Goal: Transaction & Acquisition: Purchase product/service

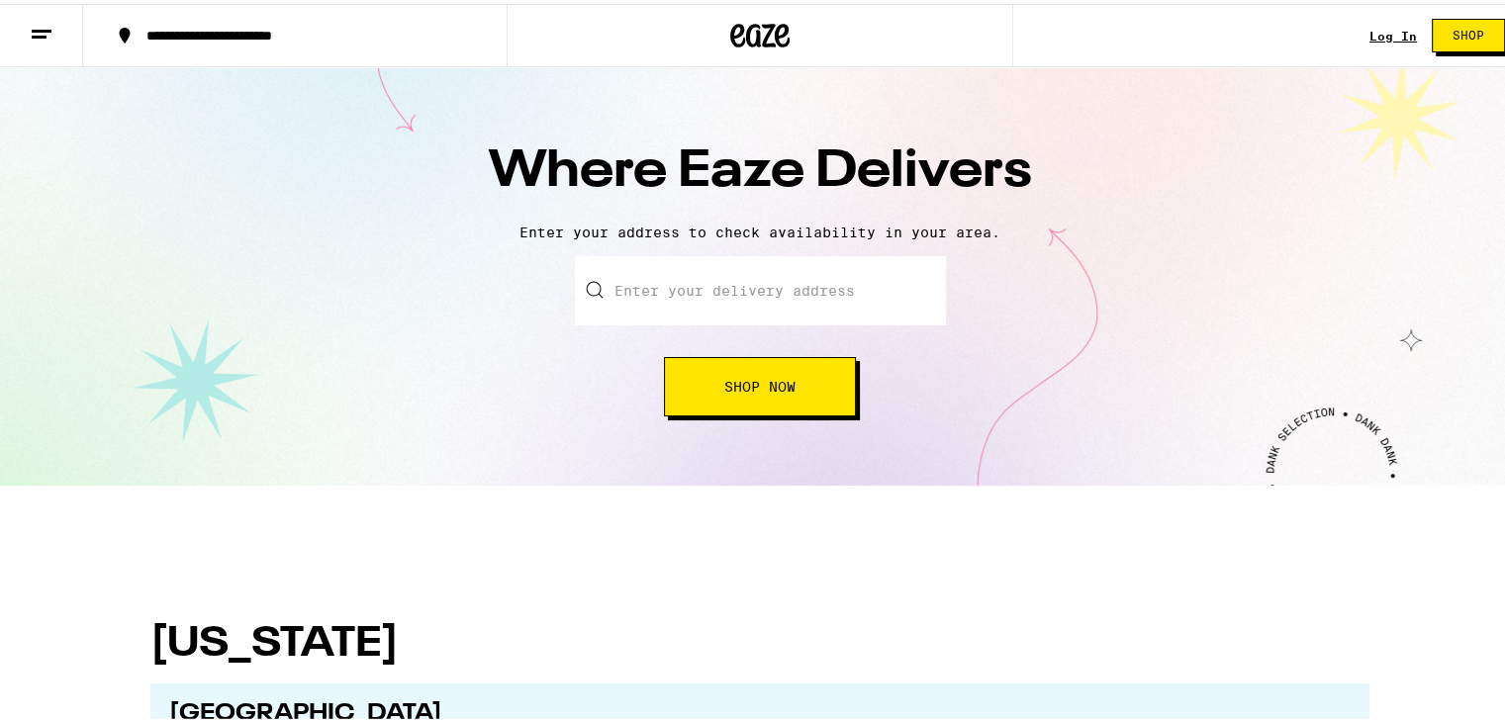
click at [679, 480] on div "Where Eaze Delivers Enter your address to check availability in your area. Ente…" at bounding box center [760, 272] width 1520 height 419
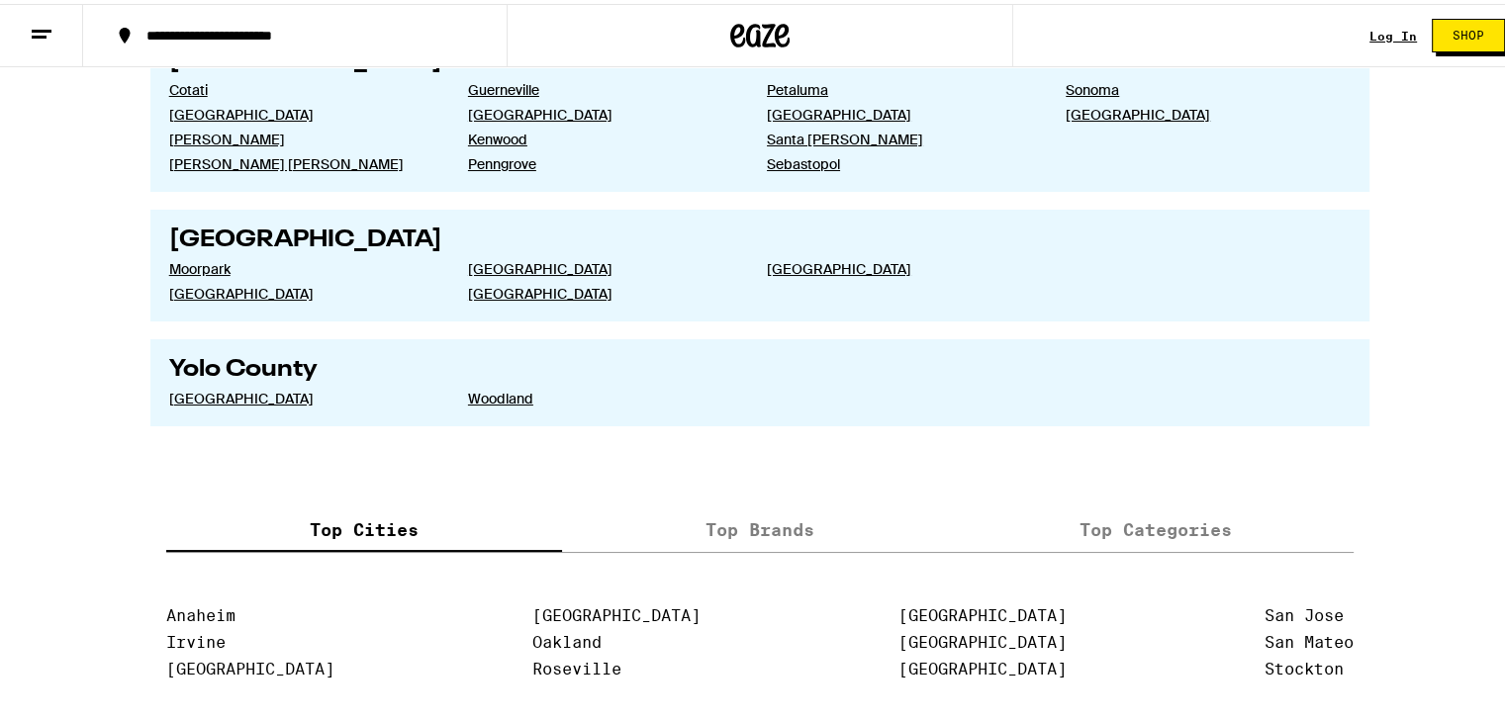
scroll to position [3821, 0]
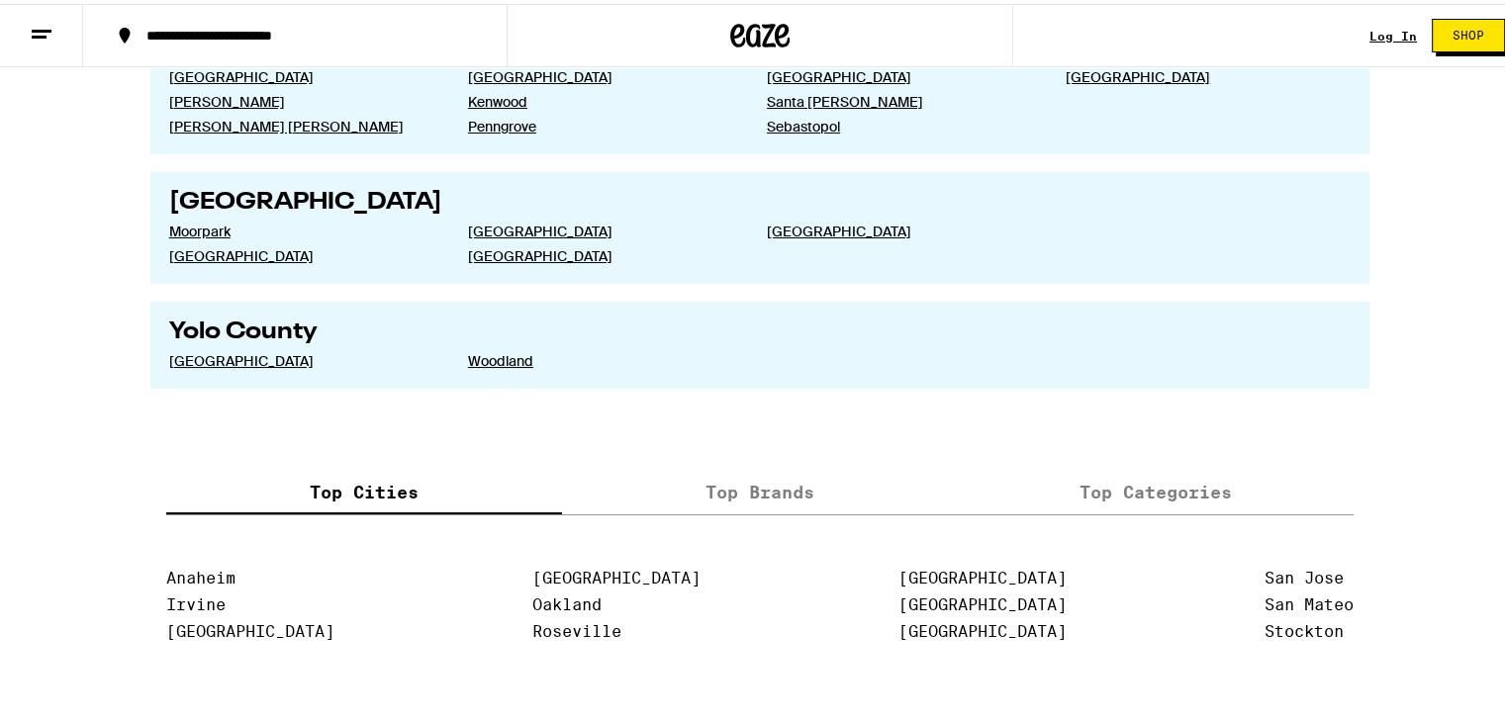
click at [679, 468] on label "Top Brands" at bounding box center [760, 489] width 396 height 43
click at [0, 0] on input "Top Brands" at bounding box center [0, 0] width 0 height 0
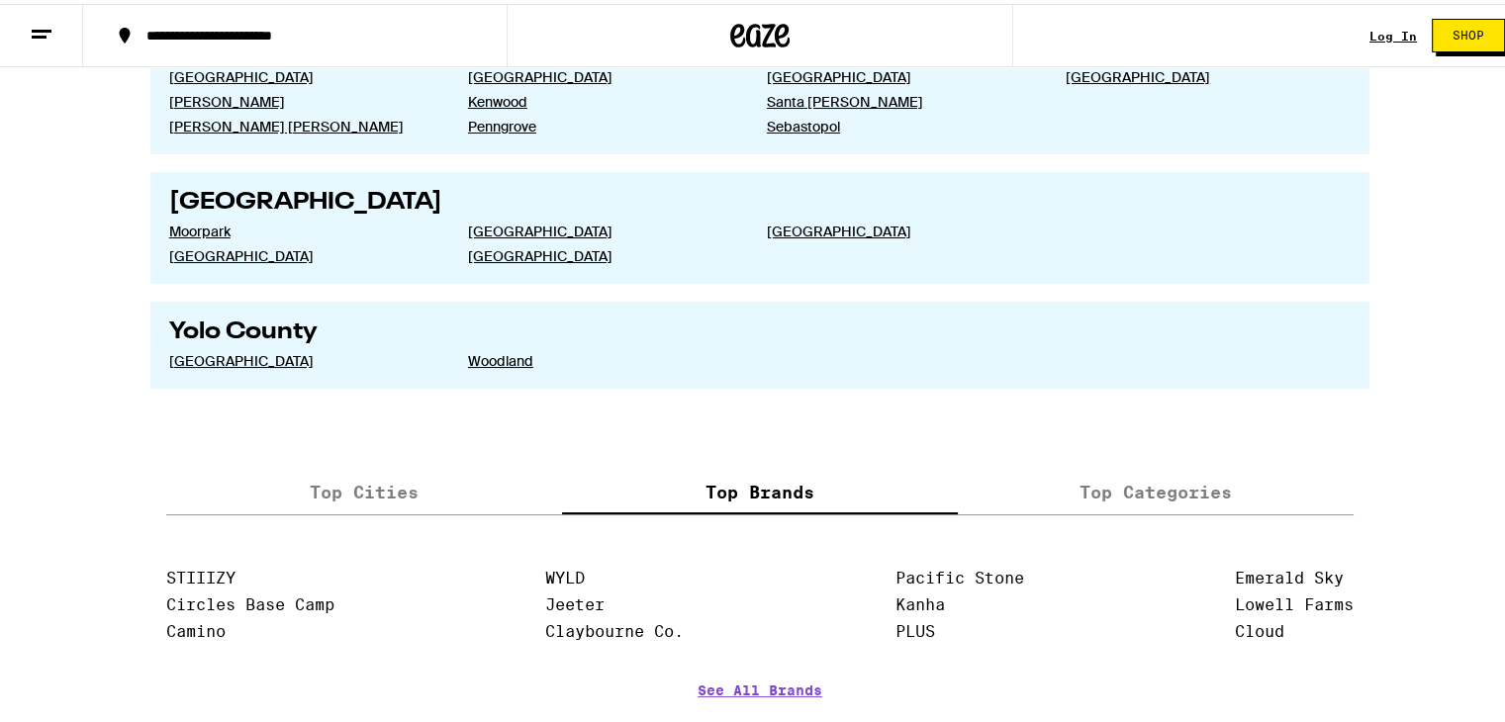
click at [1073, 468] on label "Top Categories" at bounding box center [1156, 489] width 396 height 43
click at [0, 0] on input "Top Categories" at bounding box center [0, 0] width 0 height 0
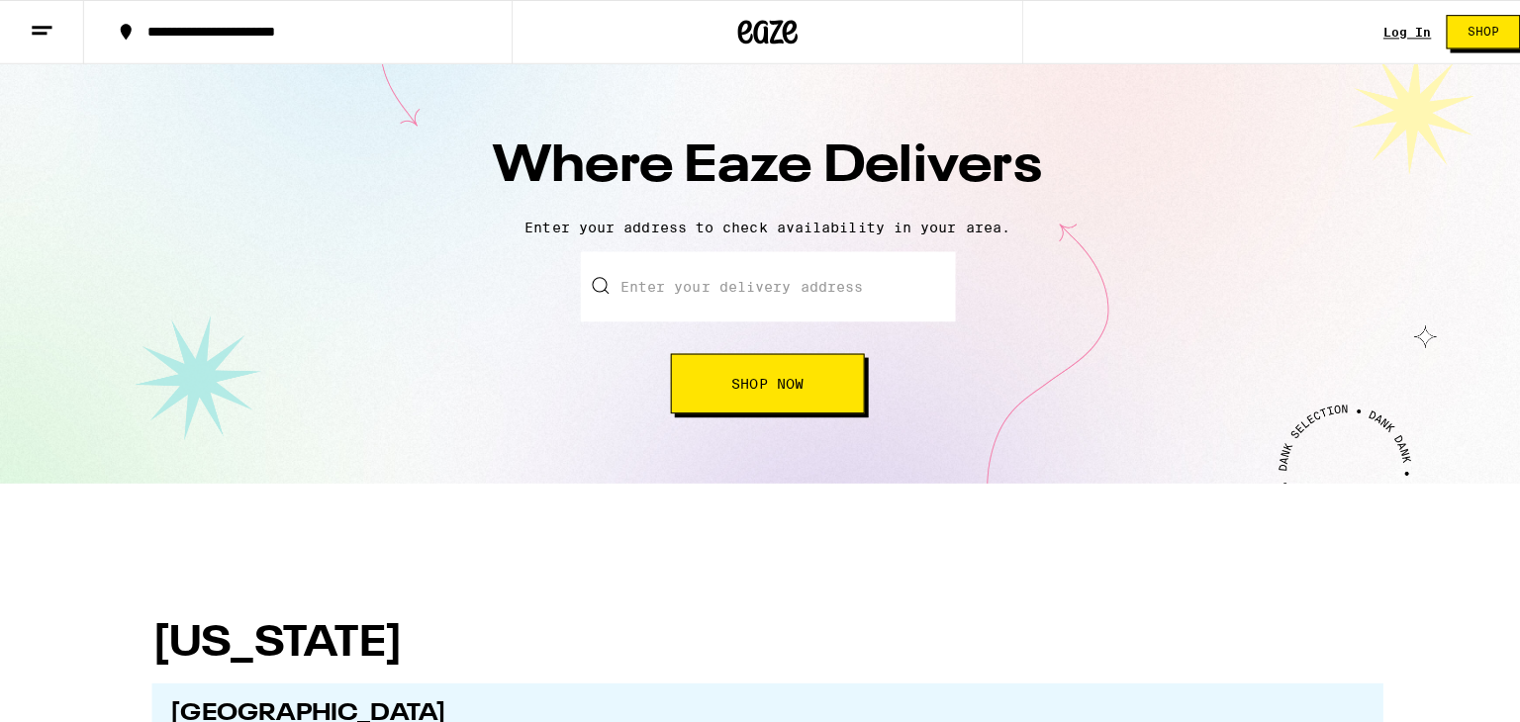
scroll to position [0, 0]
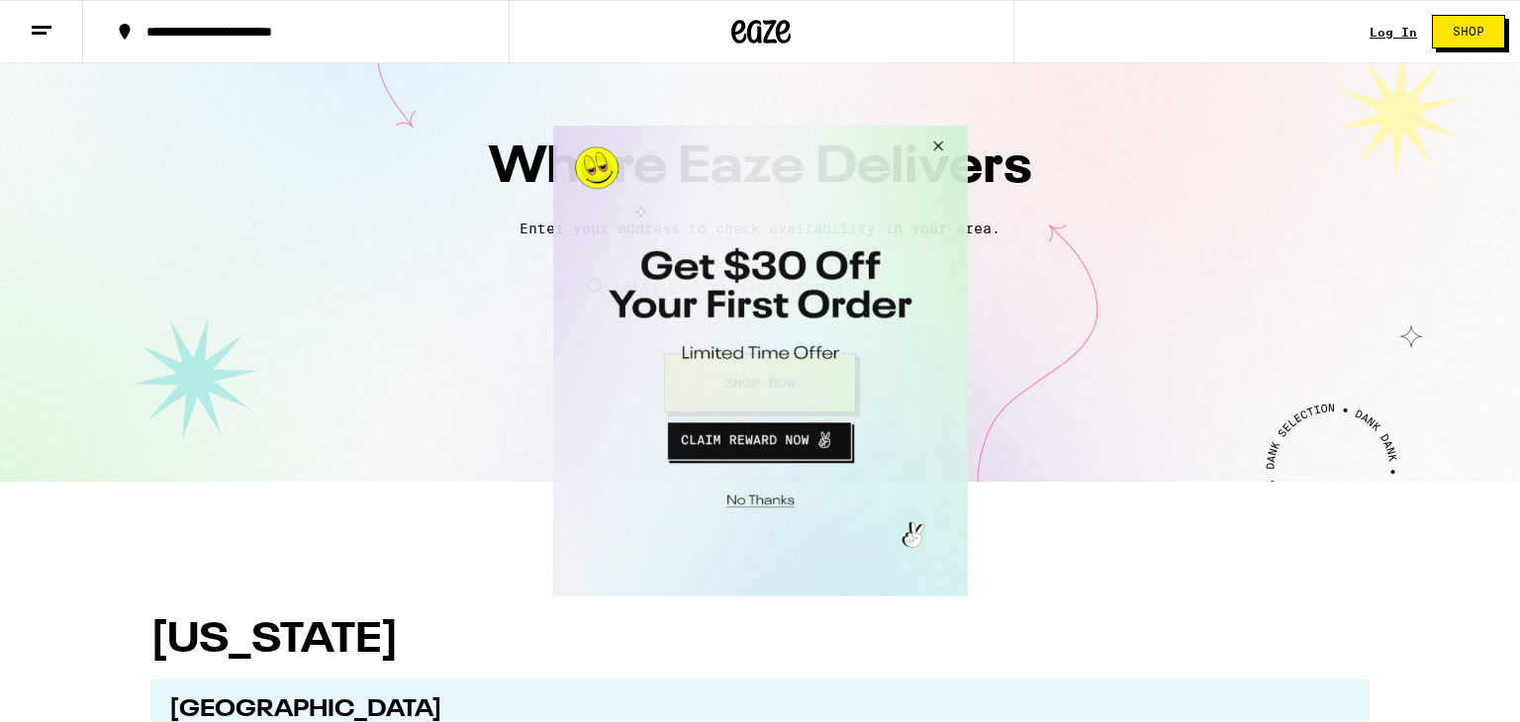
click at [931, 141] on button "Close Modal" at bounding box center [933, 149] width 53 height 47
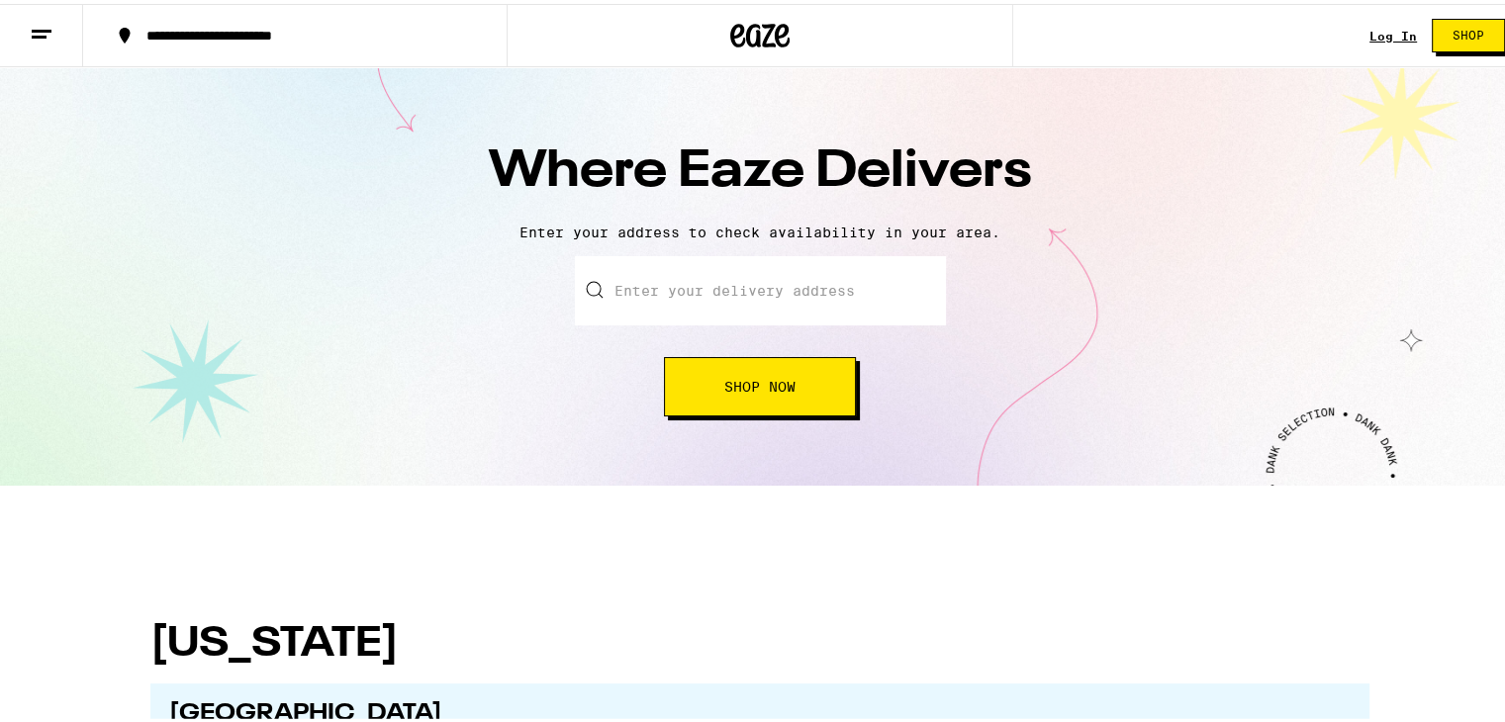
click at [47, 39] on icon at bounding box center [42, 31] width 24 height 24
